Goal: Check status: Check status

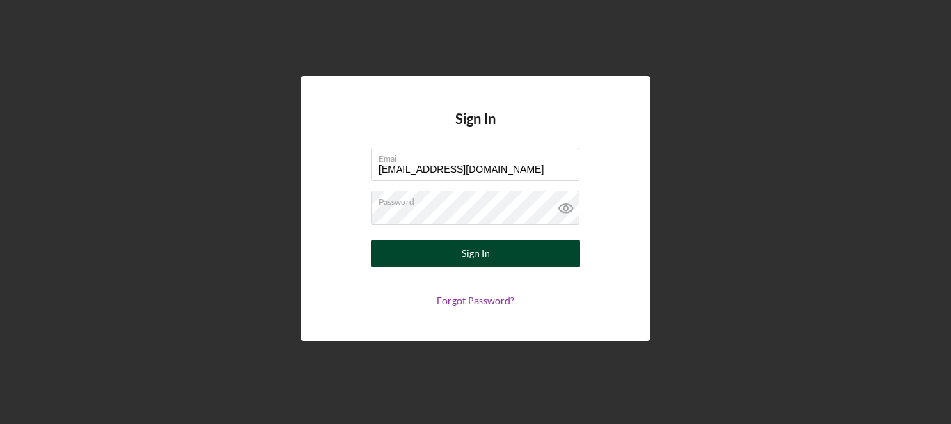
type input "[EMAIL_ADDRESS][DOMAIN_NAME]"
click at [492, 252] on button "Sign In" at bounding box center [475, 254] width 209 height 28
